Goal: Information Seeking & Learning: Learn about a topic

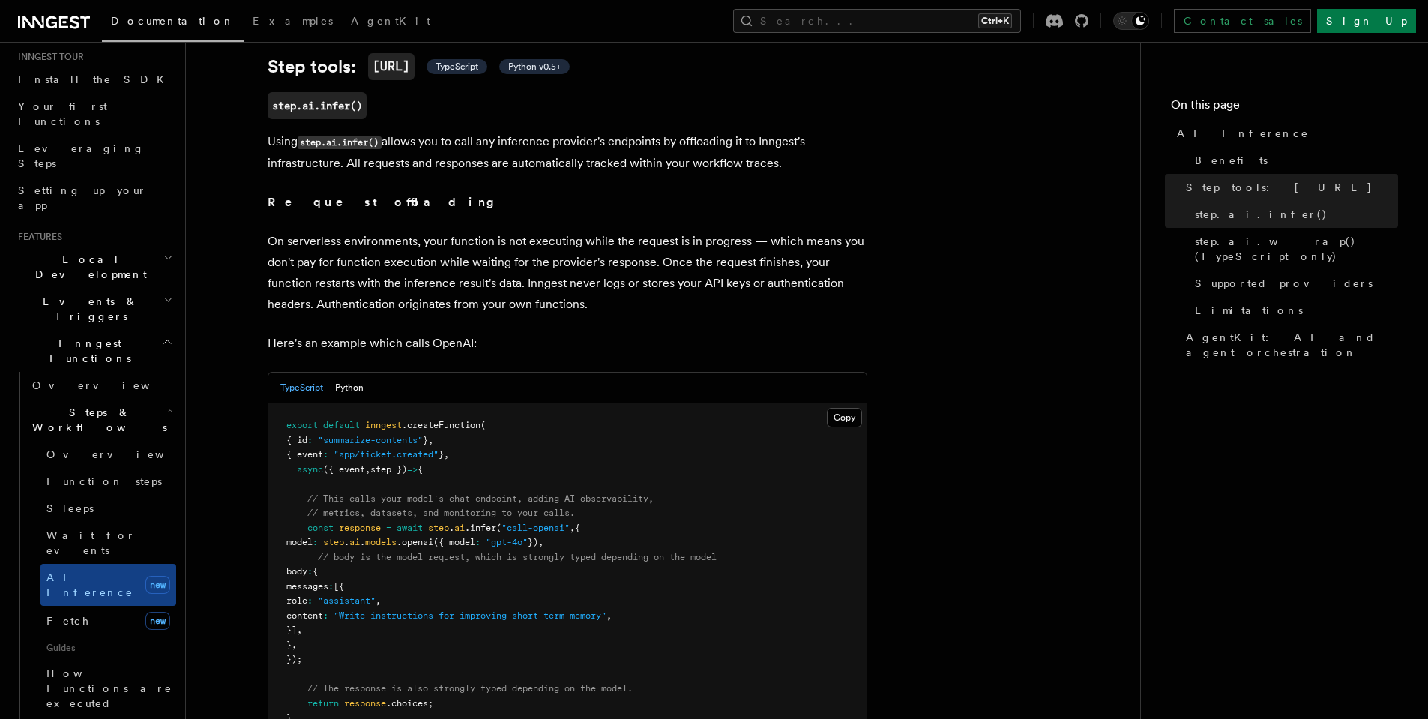
scroll to position [225, 0]
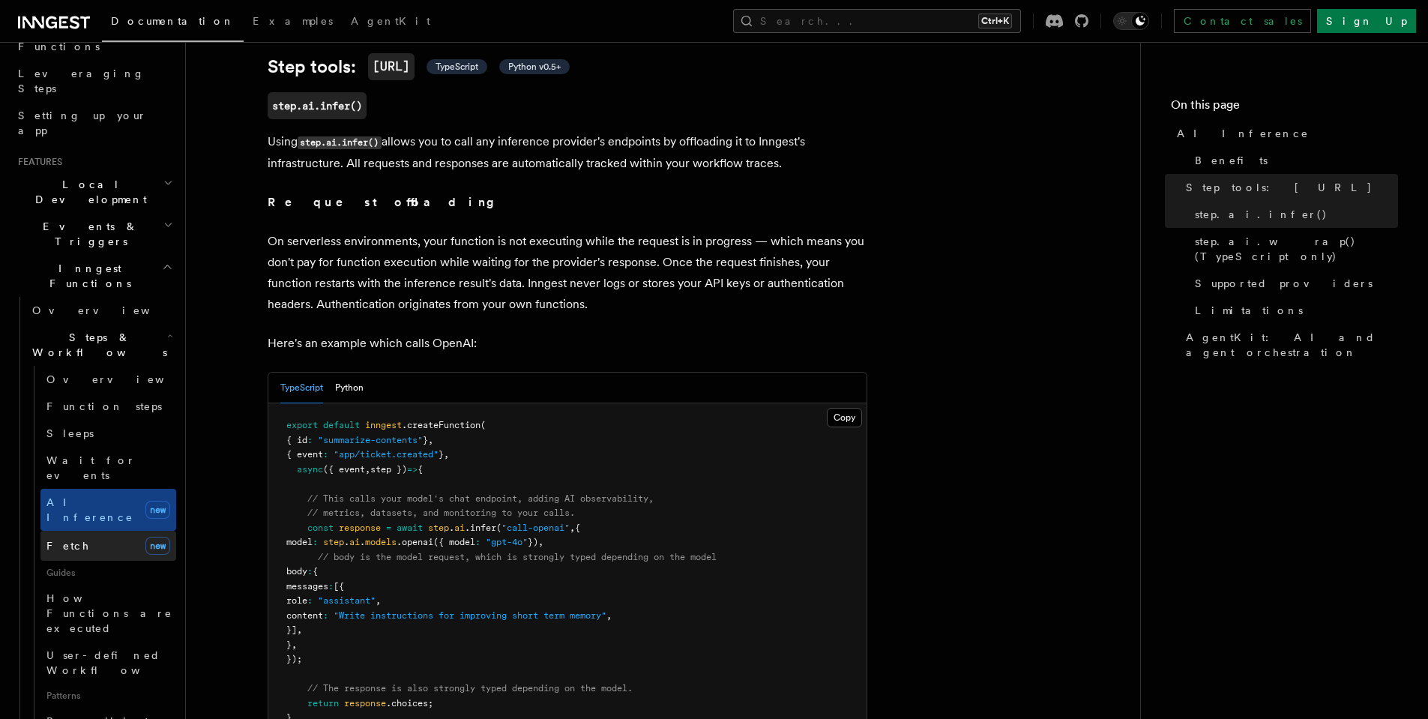
click at [76, 531] on link "Fetch new" at bounding box center [108, 546] width 136 height 30
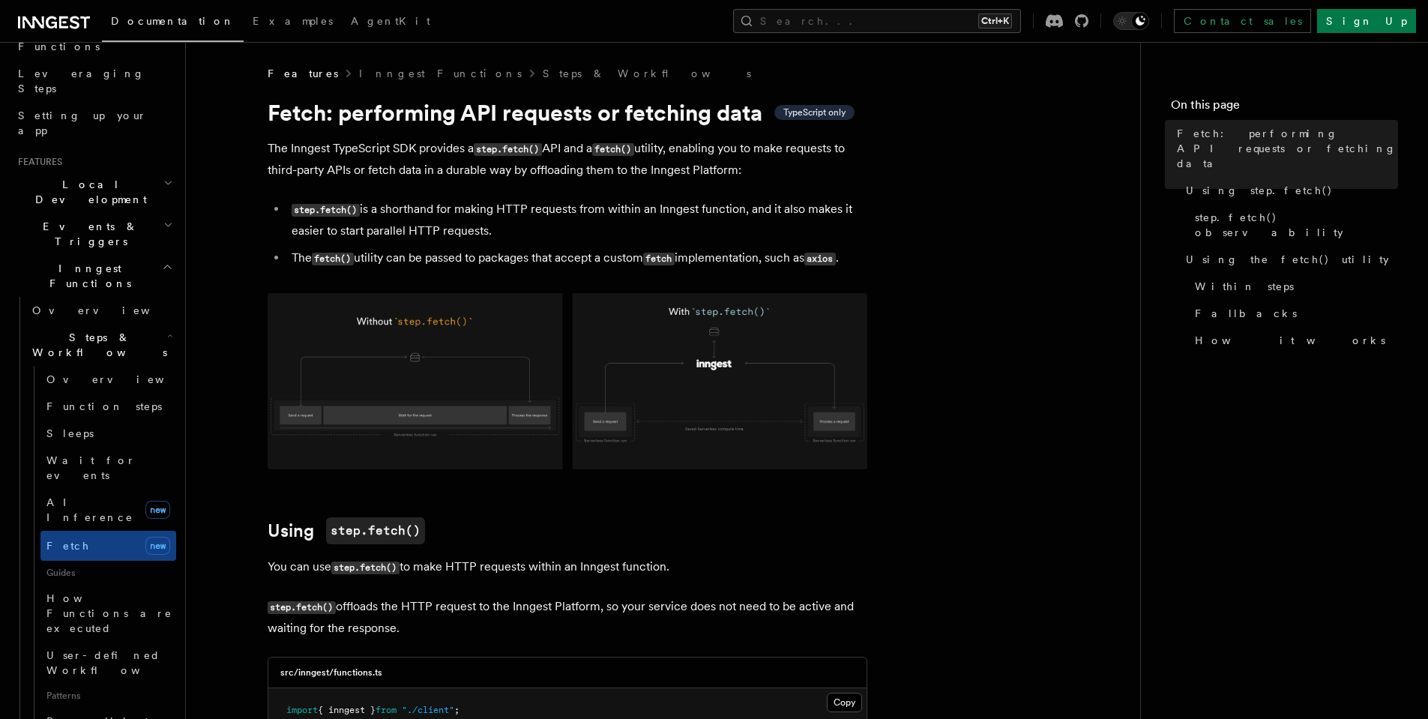
click at [390, 335] on img at bounding box center [568, 381] width 600 height 176
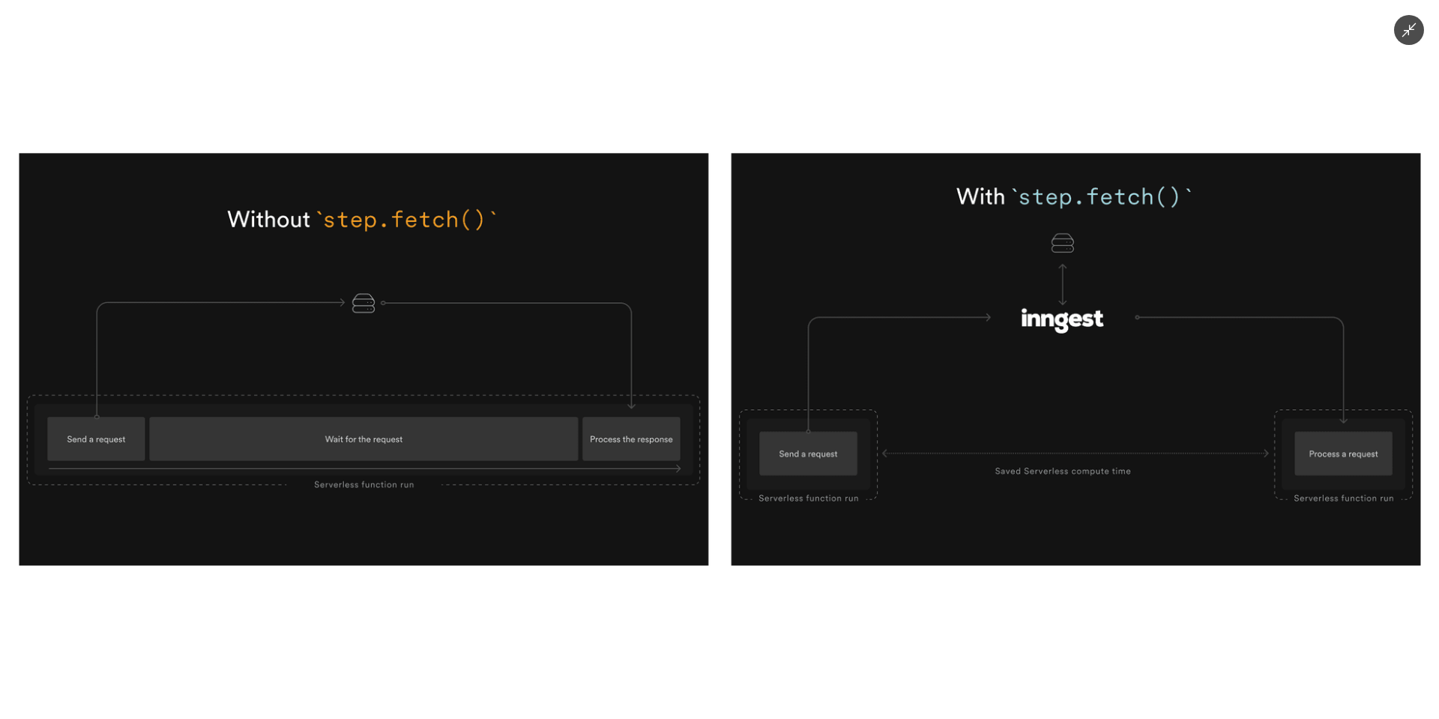
click at [390, 335] on img at bounding box center [719, 359] width 1401 height 412
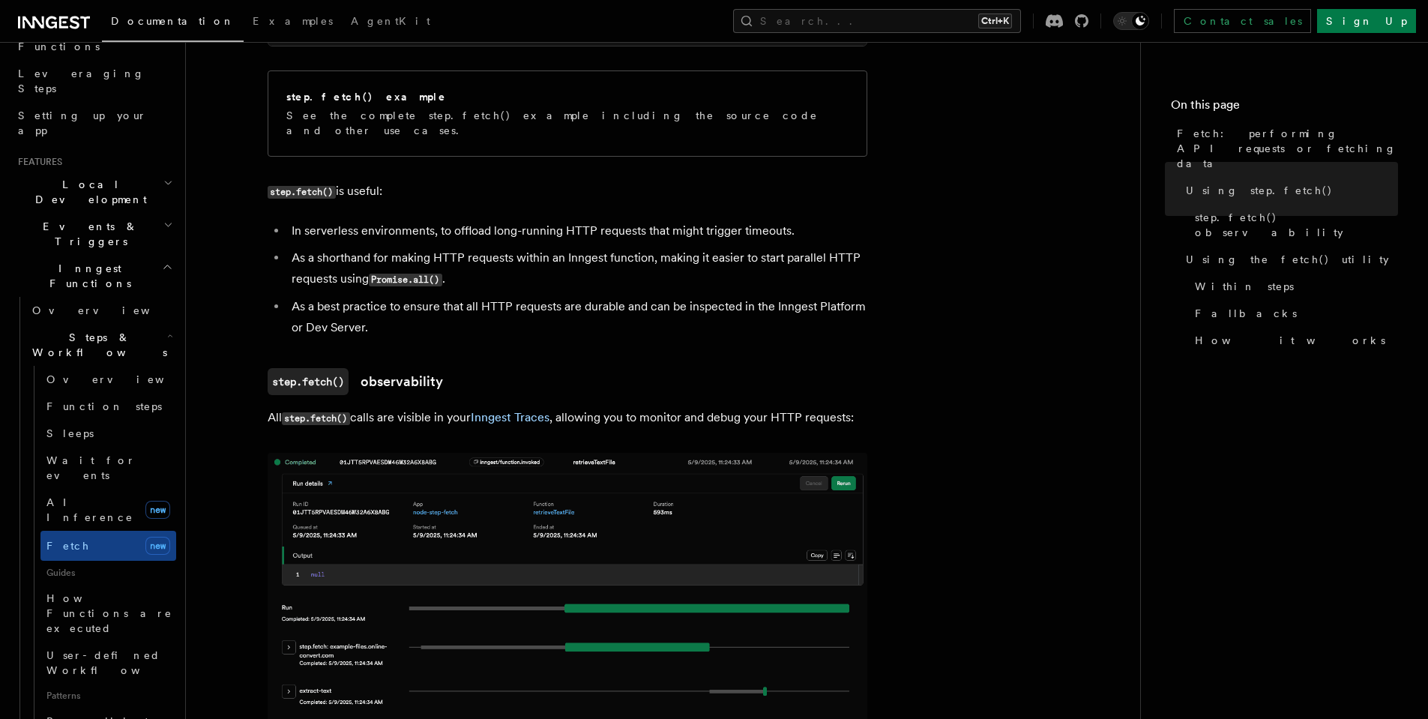
scroll to position [956, 0]
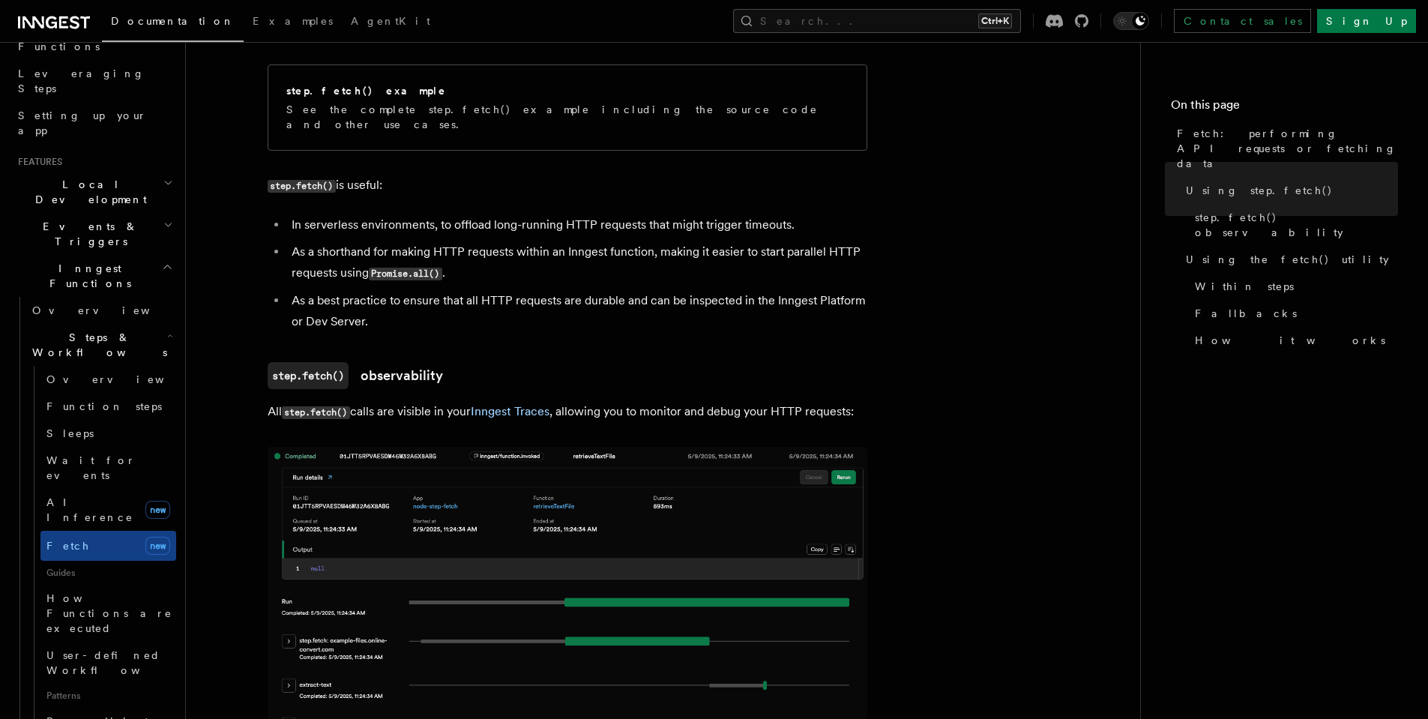
click at [384, 290] on li "As a best practice to ensure that all HTTP requests are durable and can be insp…" at bounding box center [577, 311] width 580 height 42
drag, startPoint x: 477, startPoint y: 298, endPoint x: 504, endPoint y: 301, distance: 28.0
click at [477, 298] on li "As a best practice to ensure that all HTTP requests are durable and can be insp…" at bounding box center [577, 311] width 580 height 42
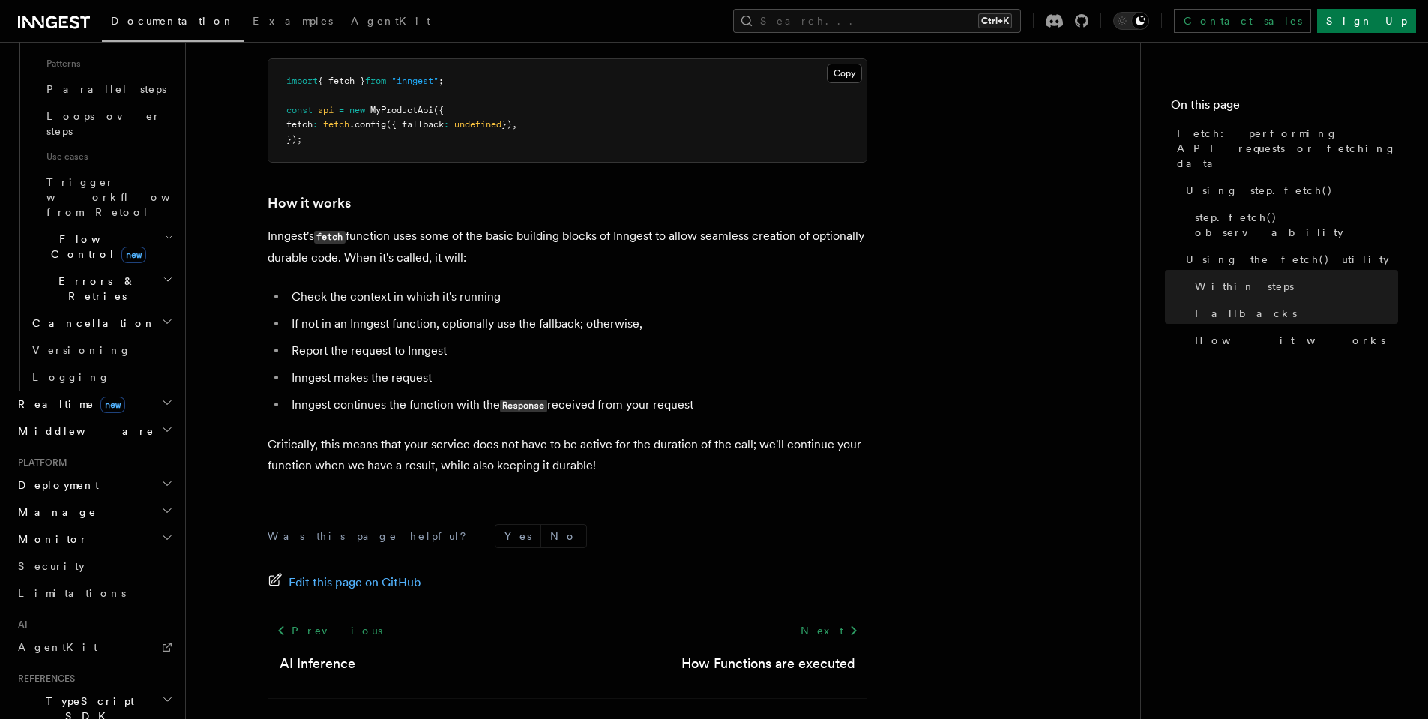
scroll to position [885, 0]
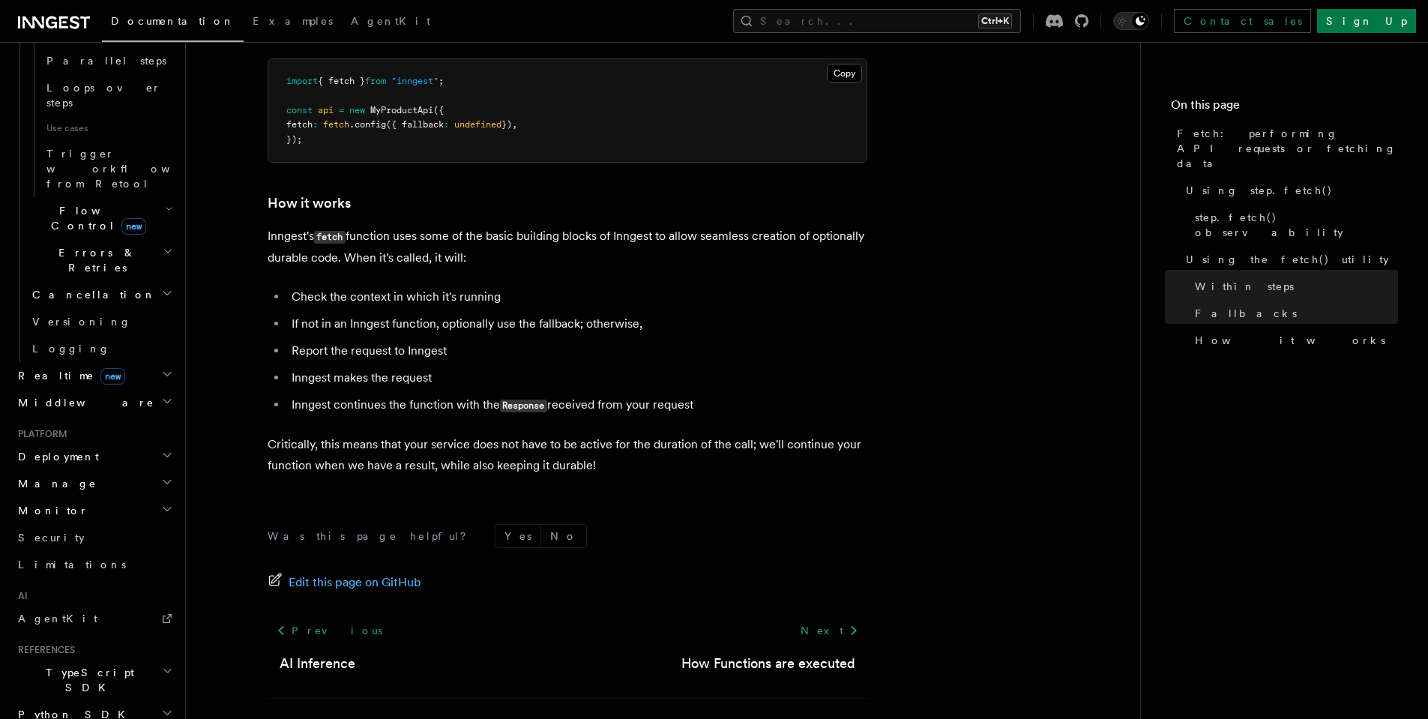
click at [162, 665] on icon "button" at bounding box center [167, 671] width 11 height 12
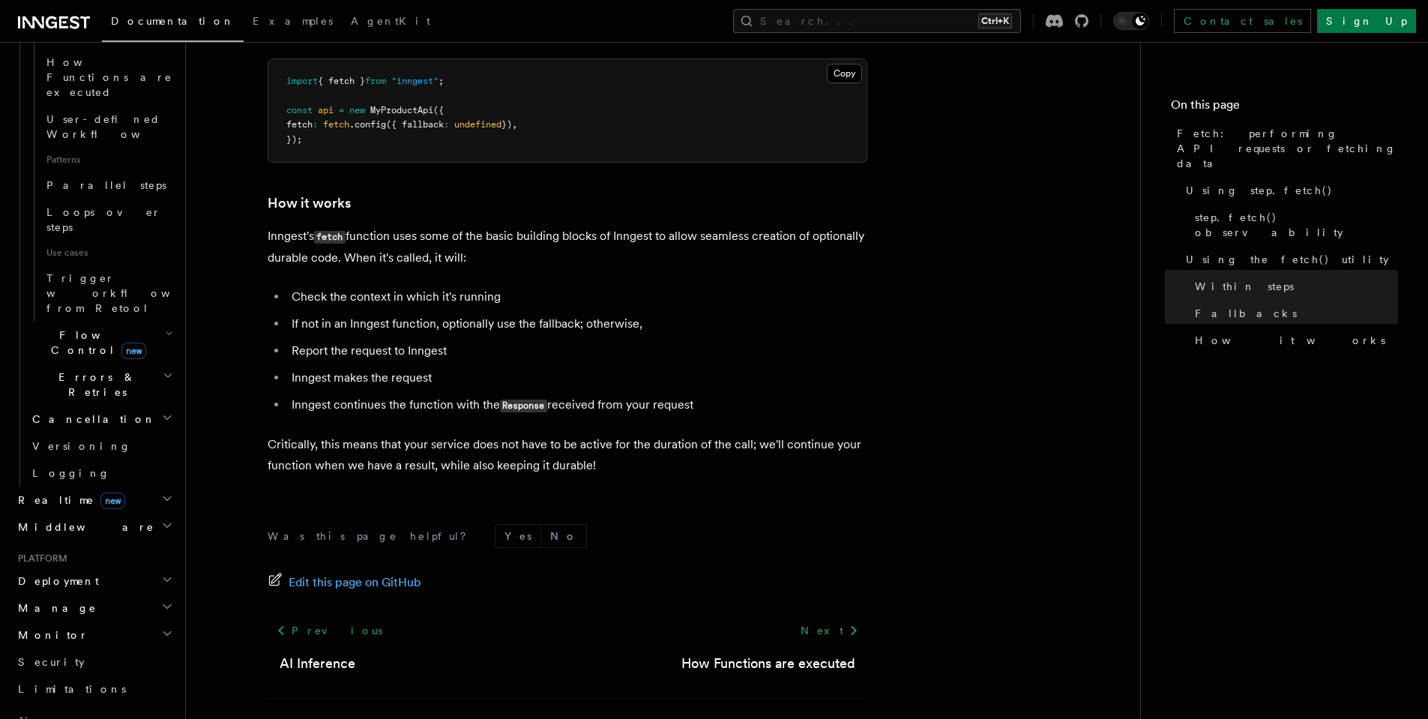
scroll to position [701, 0]
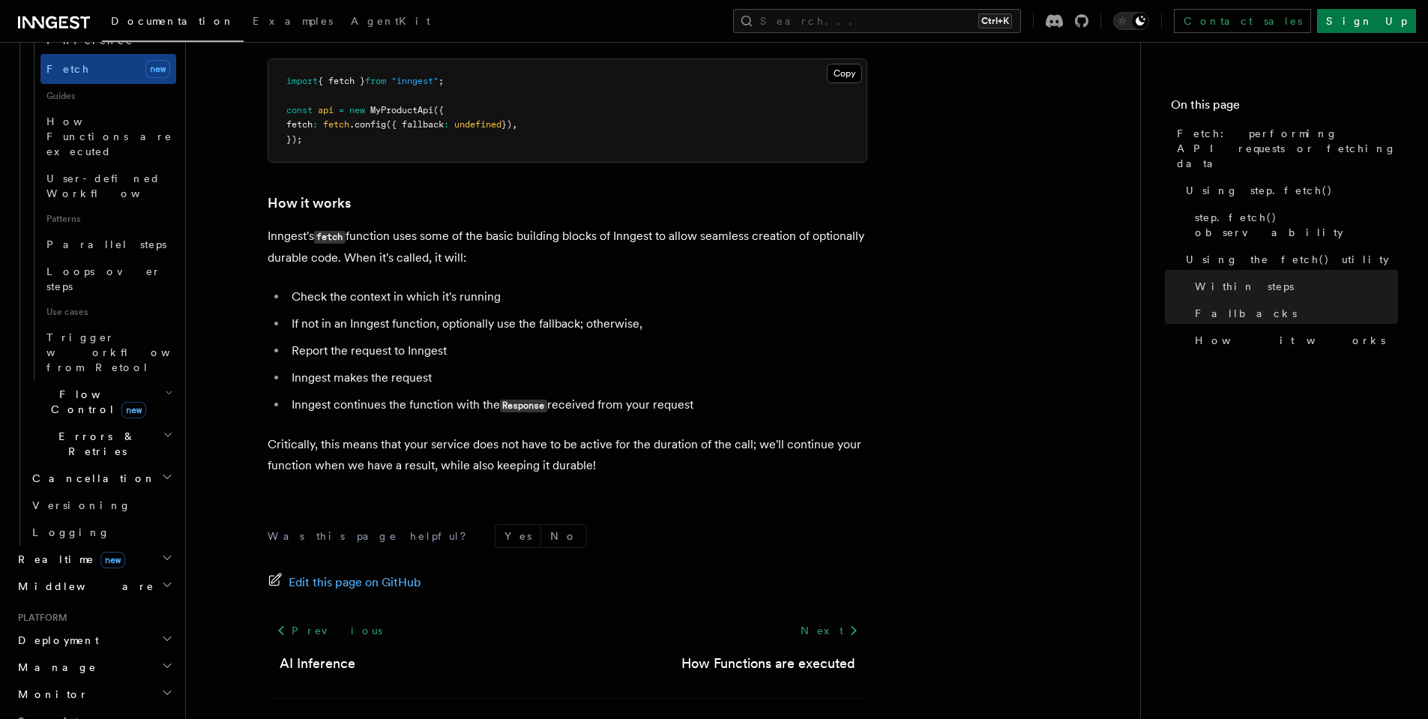
click at [161, 552] on icon "button" at bounding box center [167, 558] width 12 height 12
click at [98, 573] on link "Overview" at bounding box center [101, 586] width 150 height 27
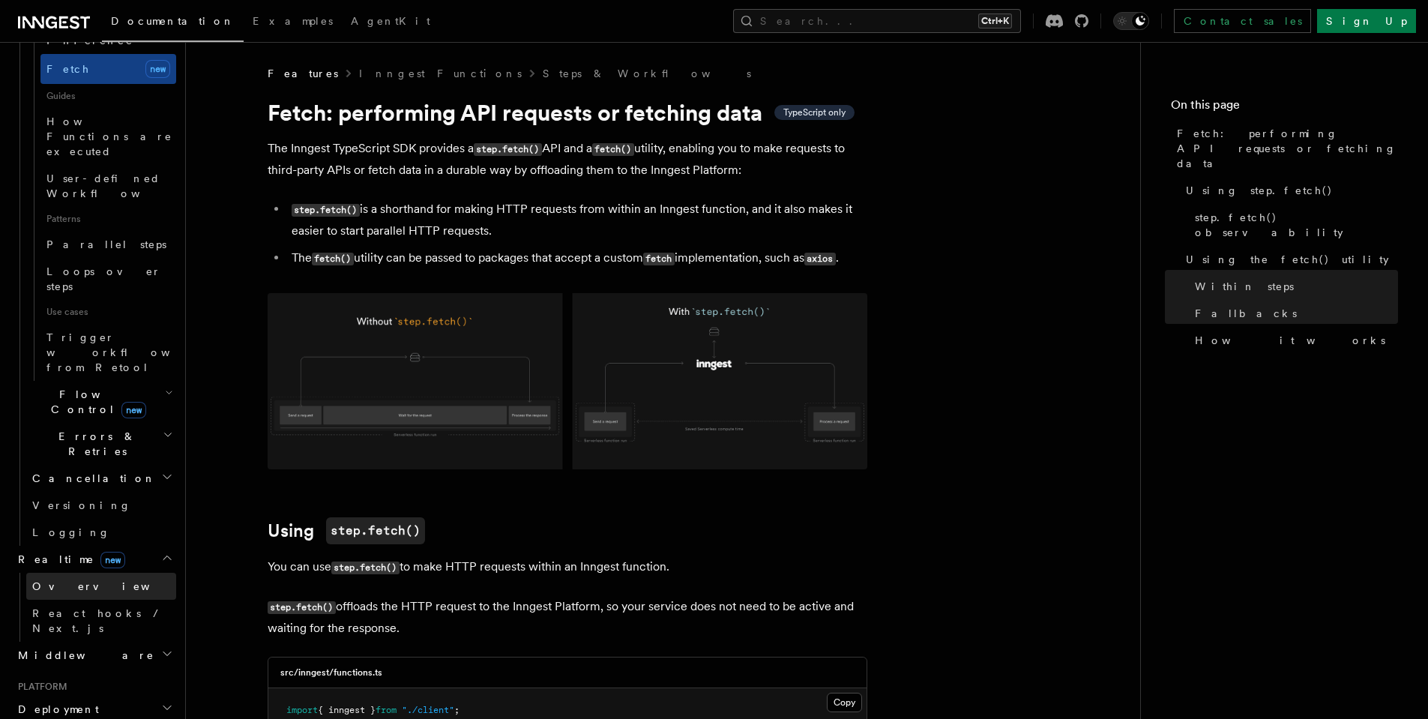
scroll to position [534, 0]
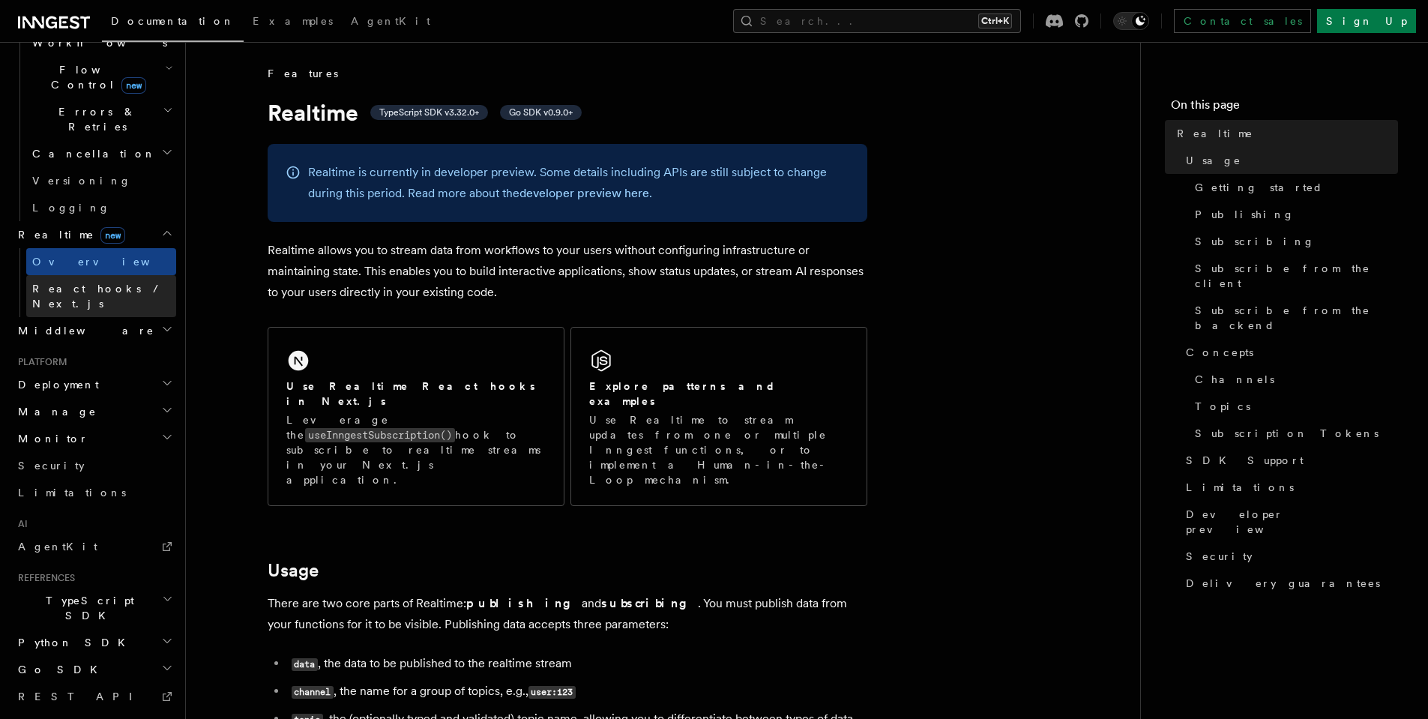
click at [79, 283] on span "React hooks / Next.js" at bounding box center [98, 296] width 133 height 27
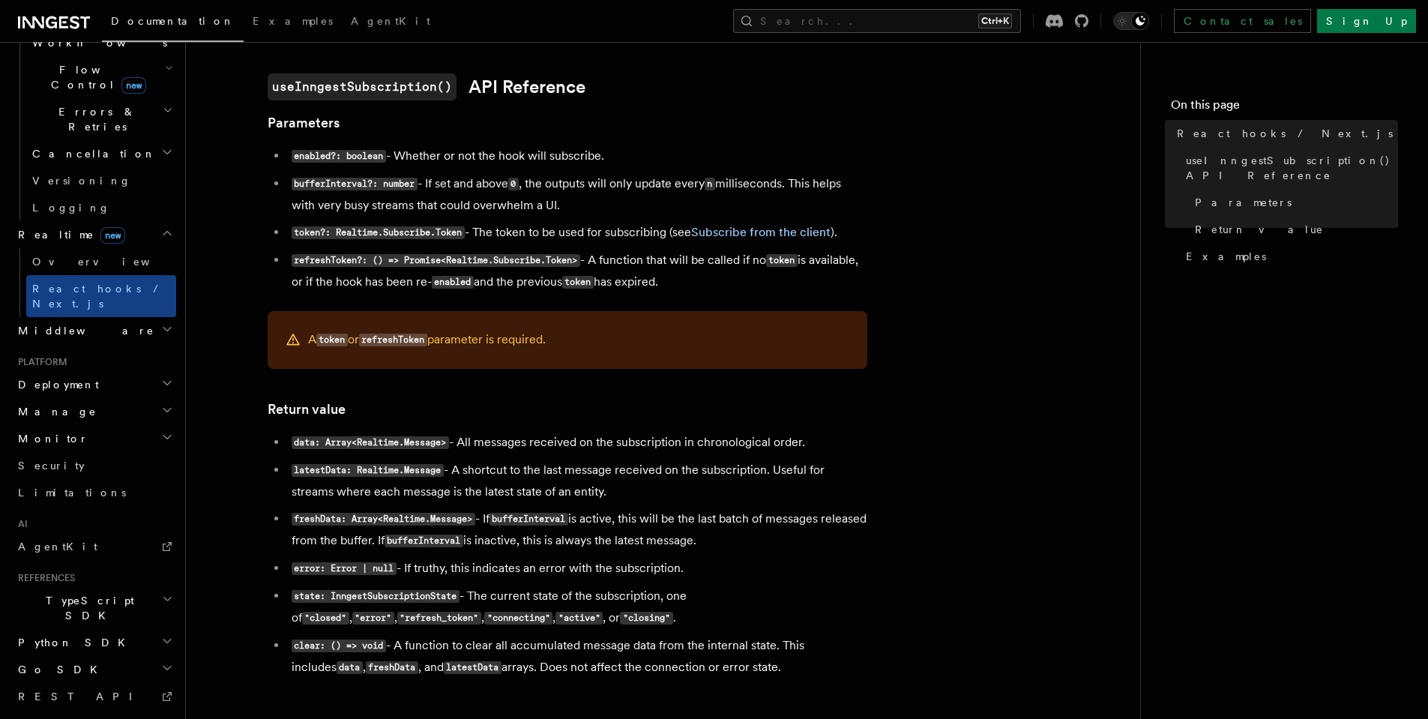
scroll to position [945, 0]
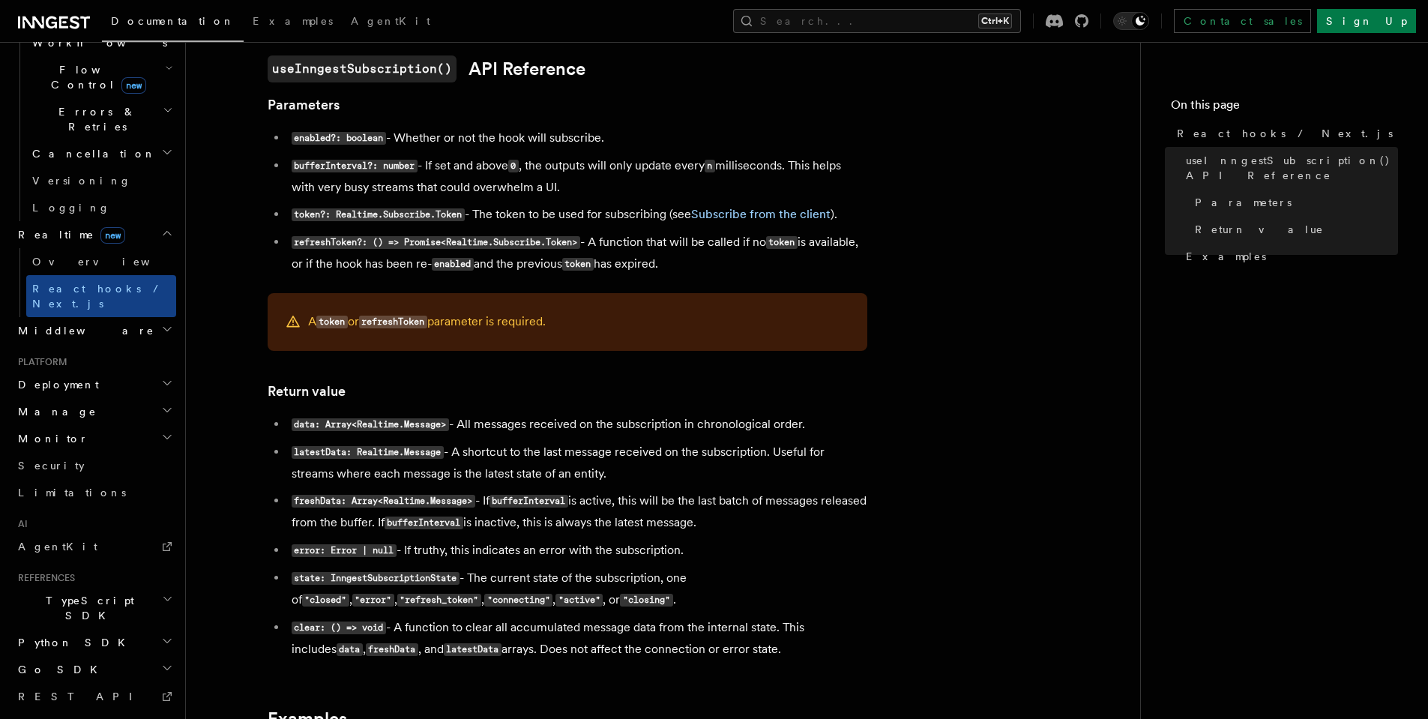
drag, startPoint x: 736, startPoint y: 261, endPoint x: 949, endPoint y: 272, distance: 213.1
click at [949, 272] on article "Features Realtime React hooks / Next.js TypeScript SDK v3.32.0+ Realtime provid…" at bounding box center [663, 166] width 906 height 2091
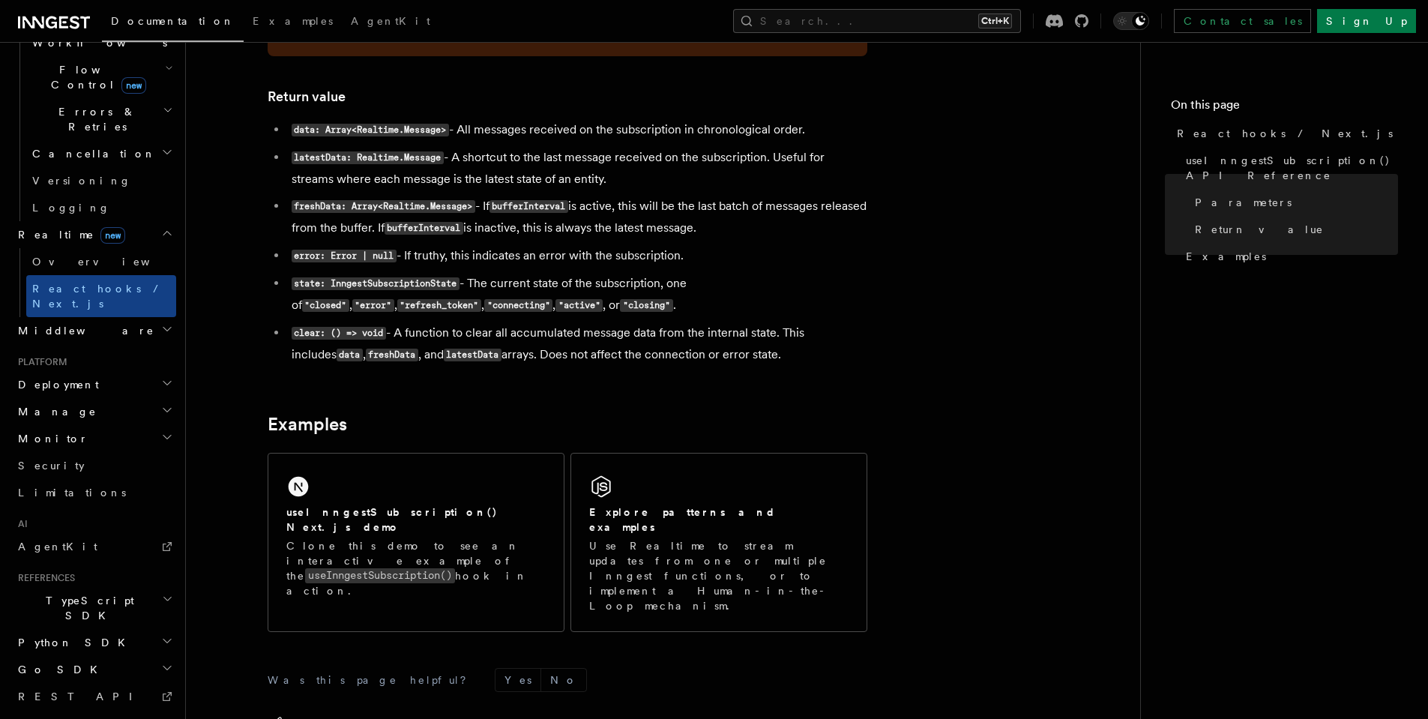
scroll to position [1272, 0]
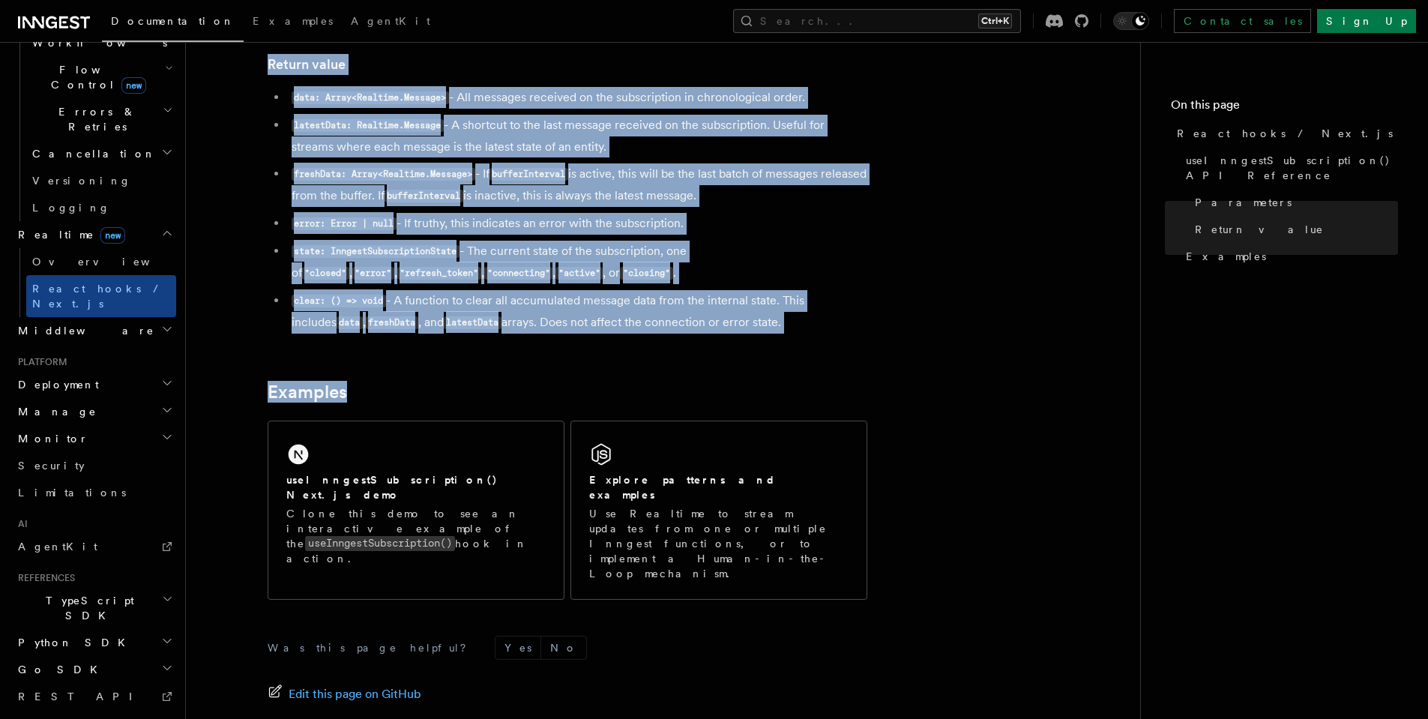
drag, startPoint x: 409, startPoint y: 154, endPoint x: 851, endPoint y: 346, distance: 482.3
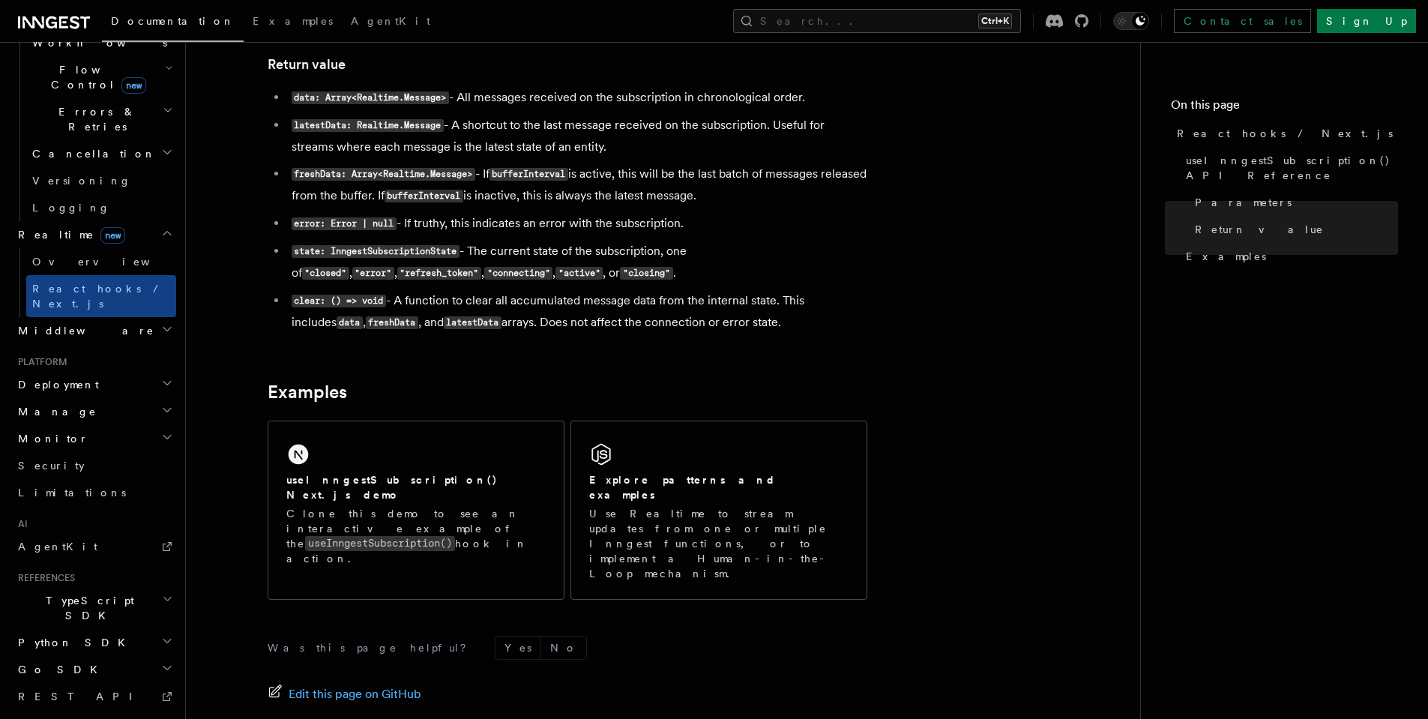
scroll to position [1393, 0]
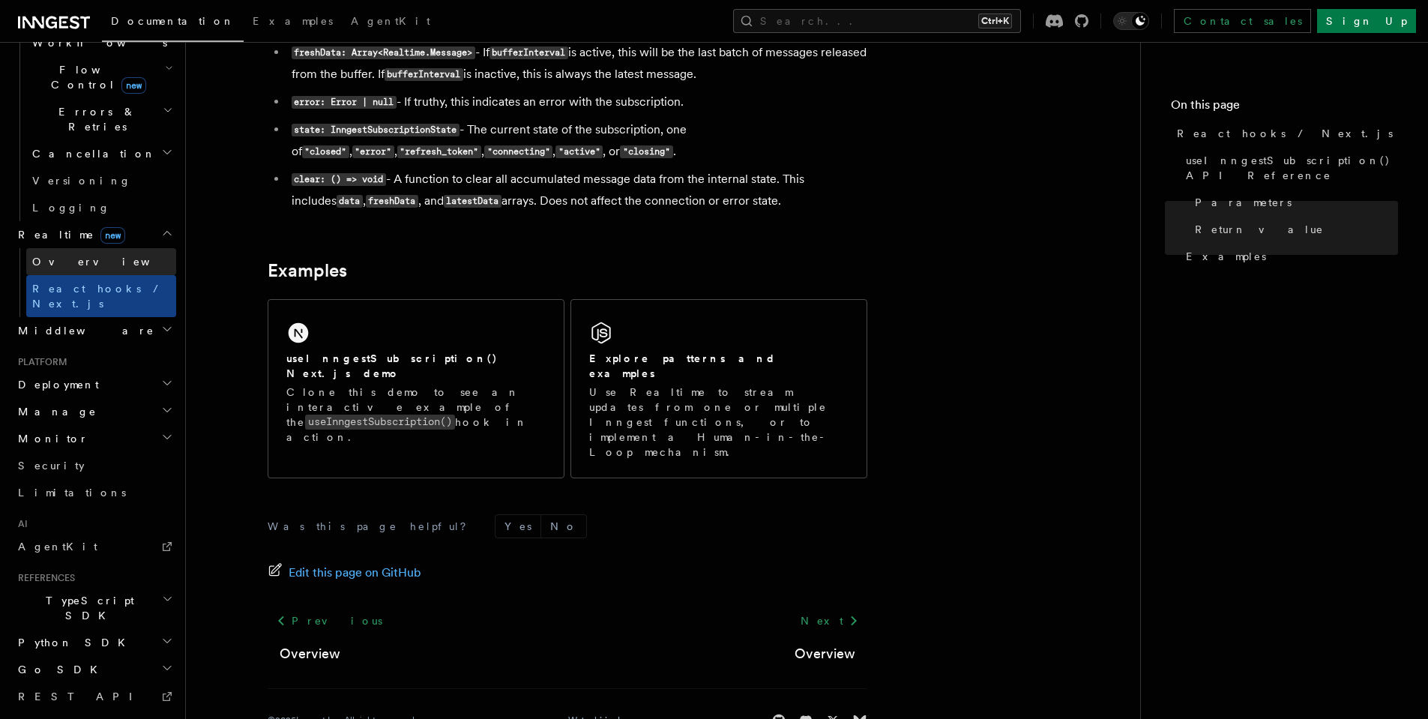
click at [67, 256] on span "Overview" at bounding box center [109, 262] width 154 height 12
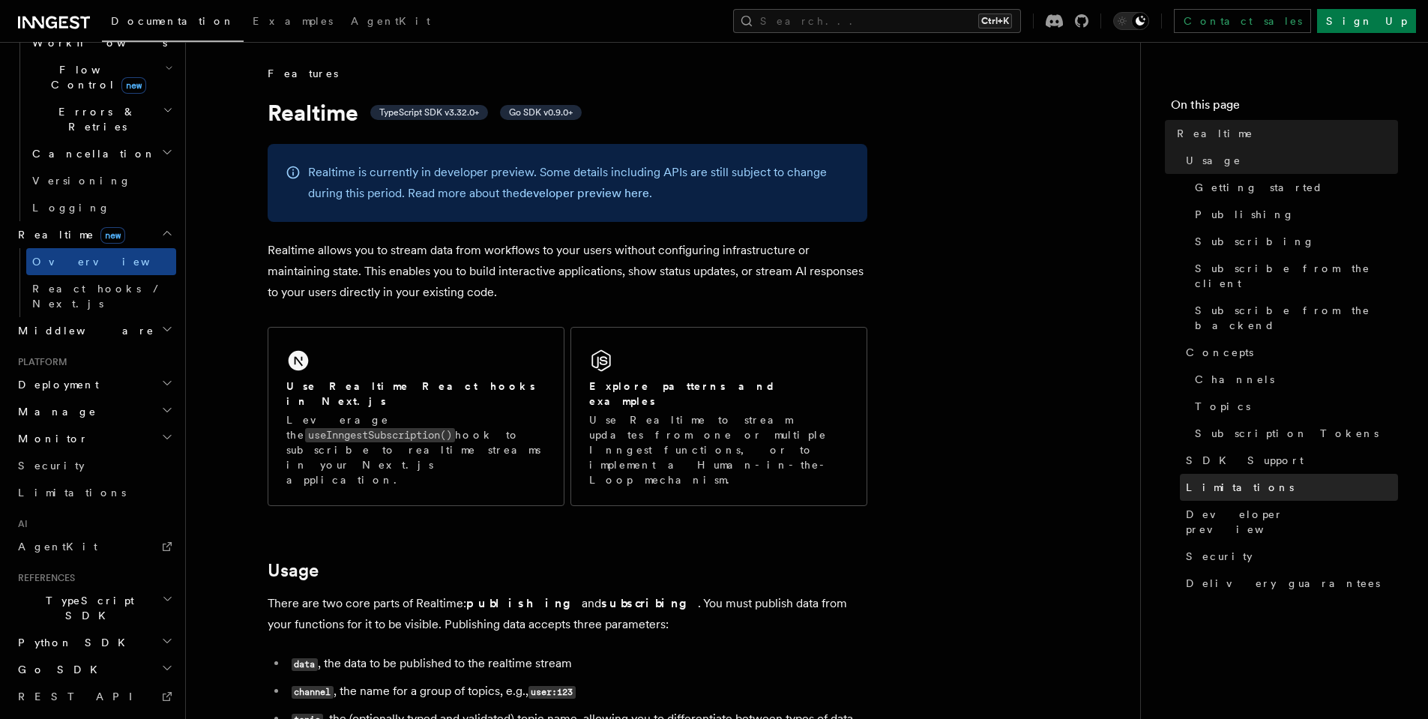
click at [1222, 480] on span "Limitations" at bounding box center [1240, 487] width 108 height 15
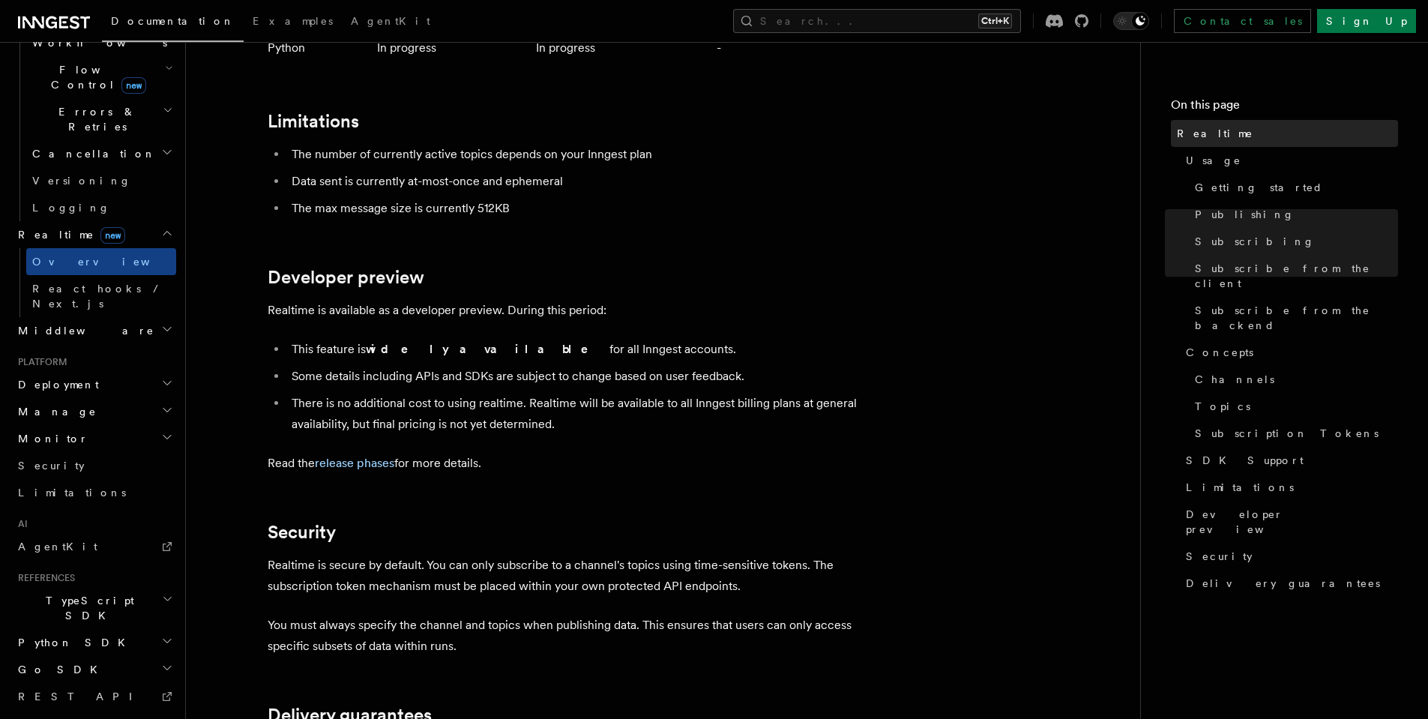
scroll to position [4679, 0]
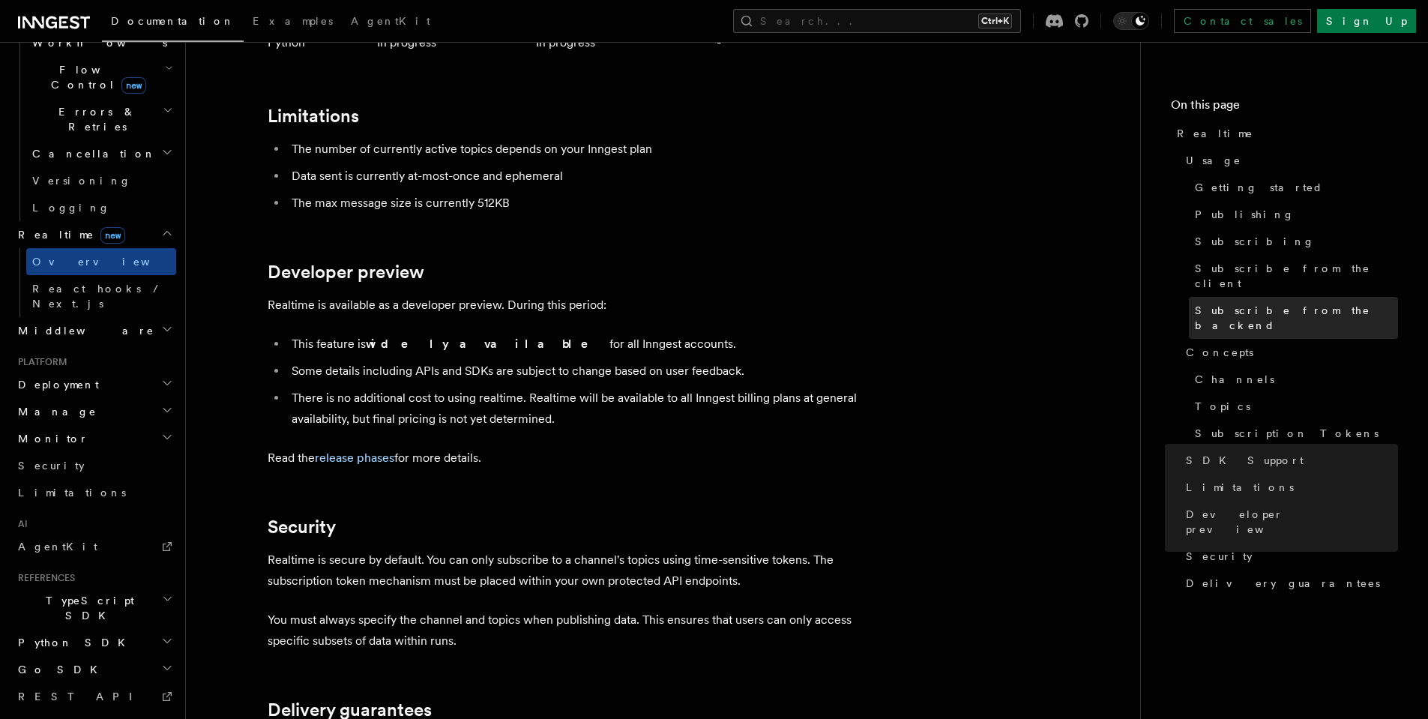
click at [1228, 303] on span "Subscribe from the backend" at bounding box center [1296, 318] width 203 height 30
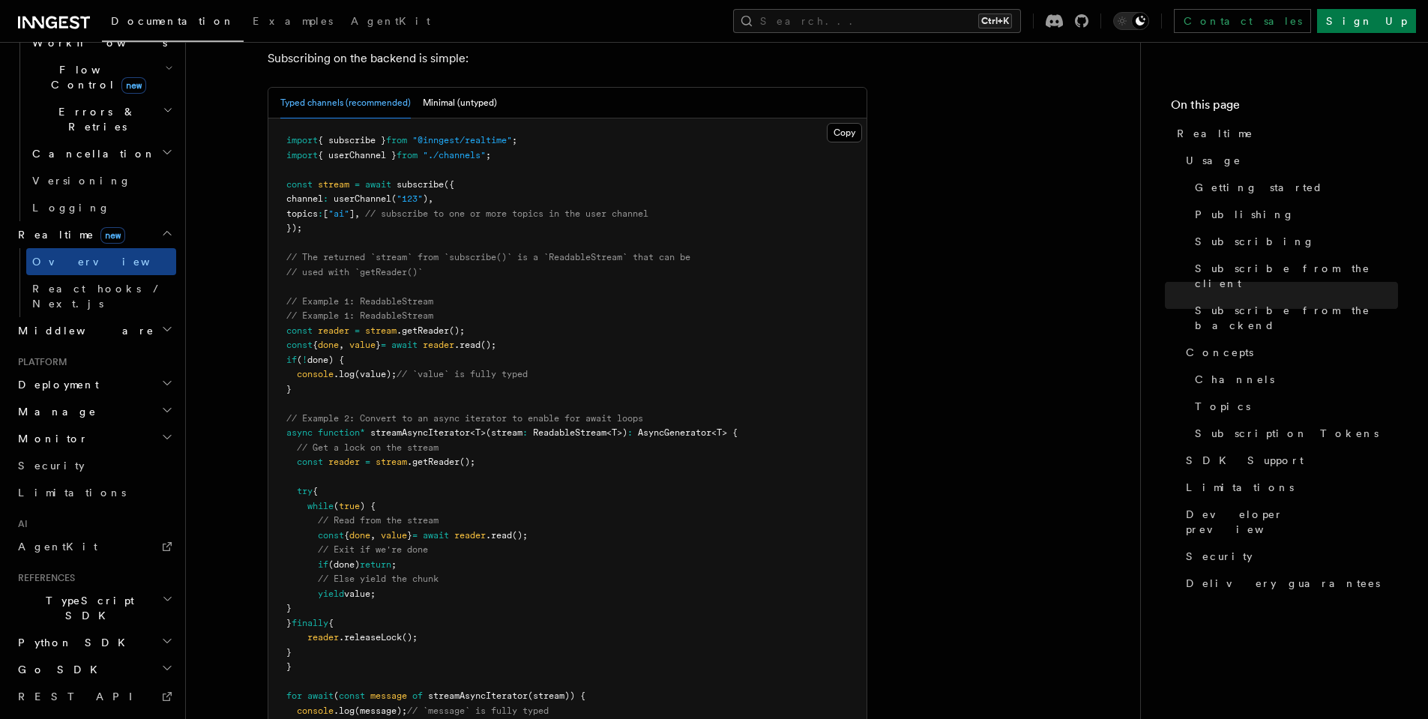
scroll to position [3120, 0]
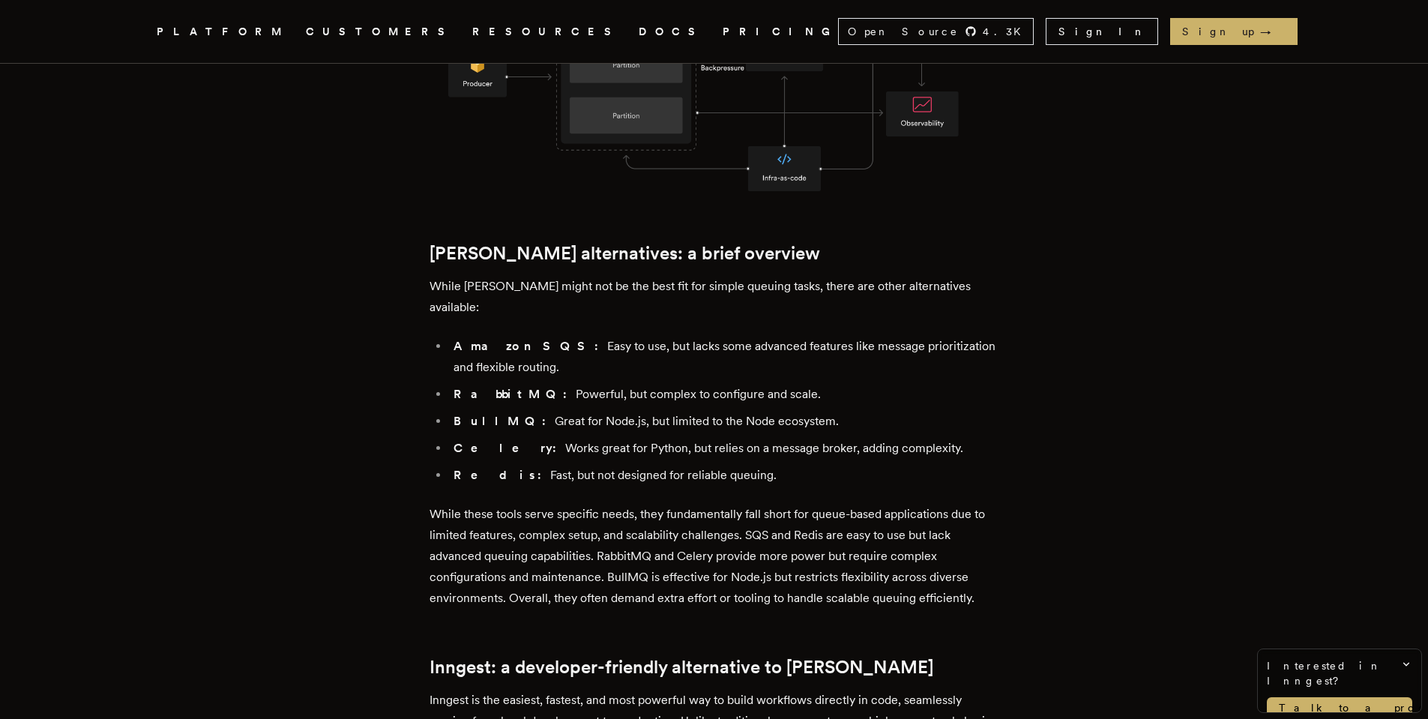
scroll to position [1522, 0]
